Goal: Task Accomplishment & Management: Manage account settings

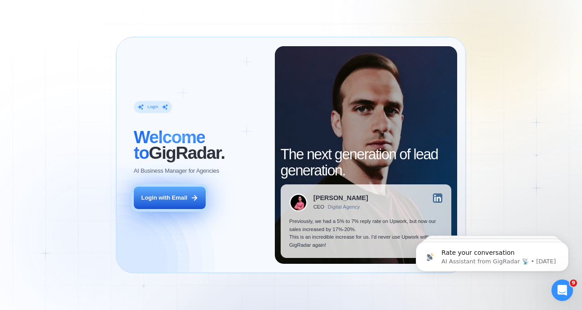
click at [156, 199] on div "Login with Email" at bounding box center [164, 198] width 46 height 8
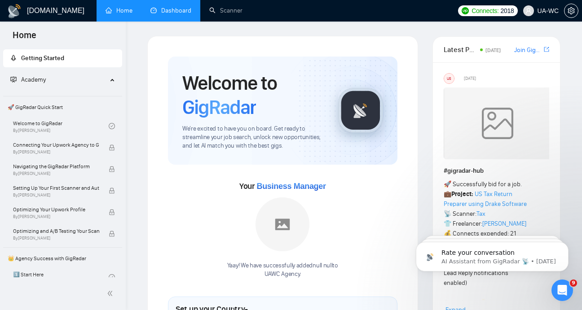
click at [181, 8] on link "Dashboard" at bounding box center [170, 11] width 41 height 8
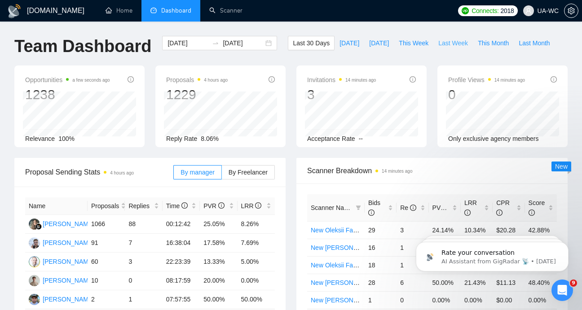
click at [463, 42] on span "Last Week" at bounding box center [453, 43] width 30 height 10
type input "[DATE]"
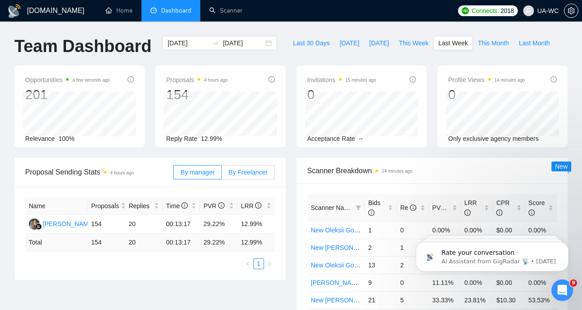
click at [257, 176] on label "By Freelancer" at bounding box center [248, 172] width 53 height 14
click at [222, 175] on input "By Freelancer" at bounding box center [222, 175] width 0 height 0
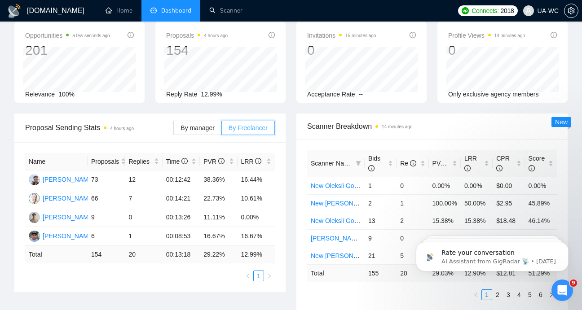
scroll to position [44, 0]
